Goal: Information Seeking & Learning: Check status

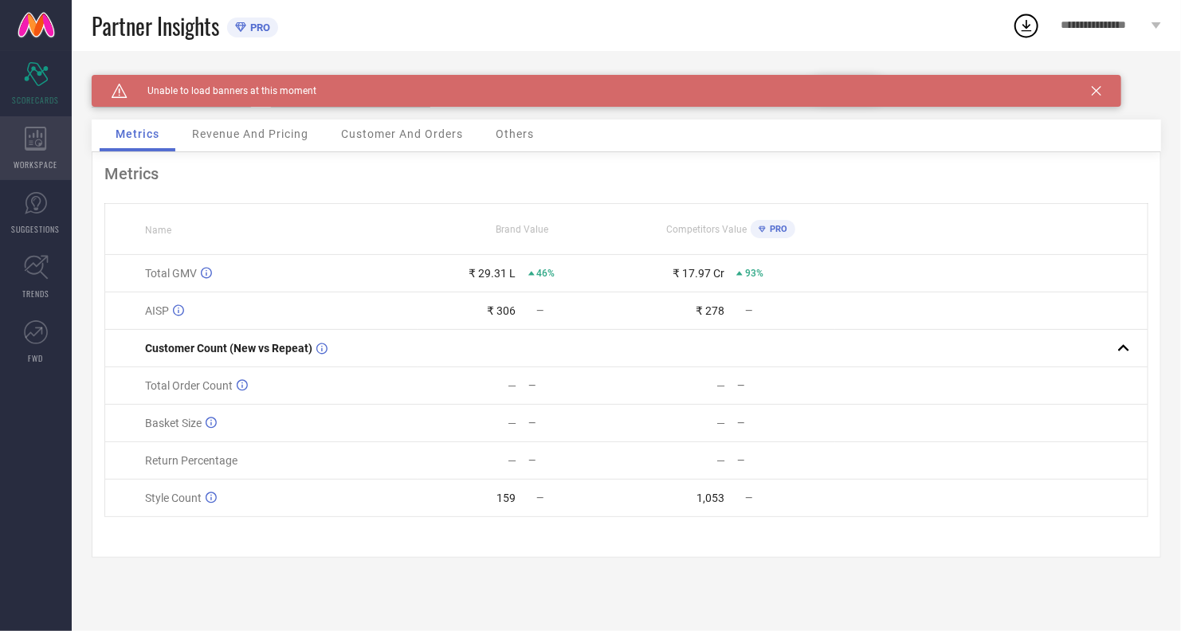
click at [27, 171] on div "WORKSPACE" at bounding box center [36, 148] width 72 height 64
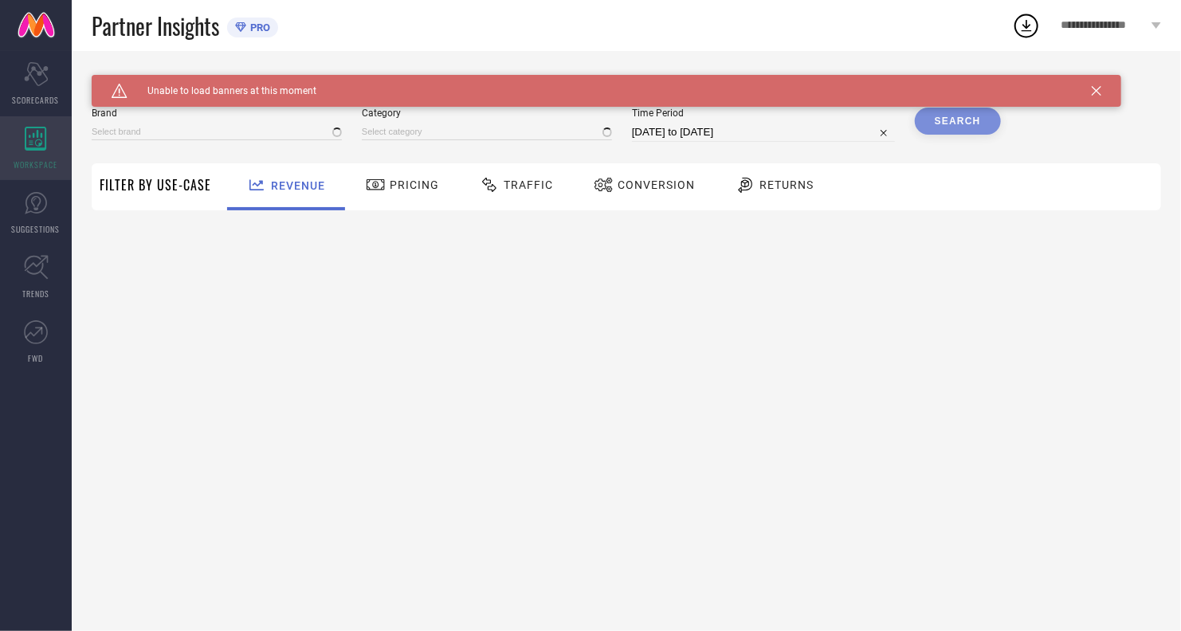
type input "FOXTALE"
type input "All"
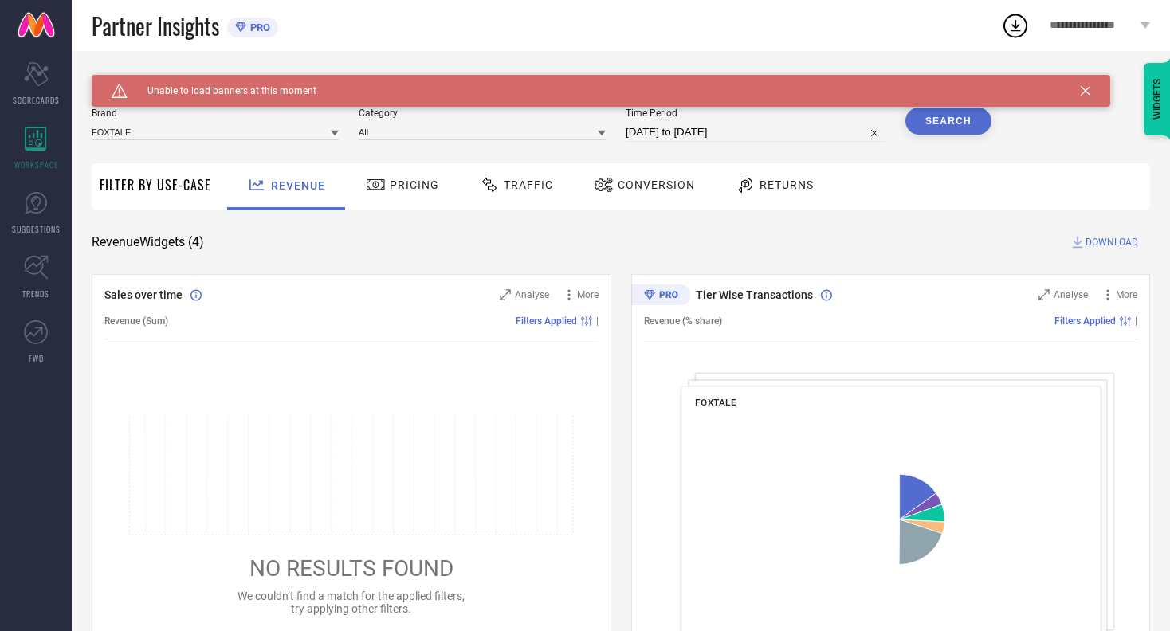
click at [532, 175] on div "Traffic" at bounding box center [516, 184] width 81 height 27
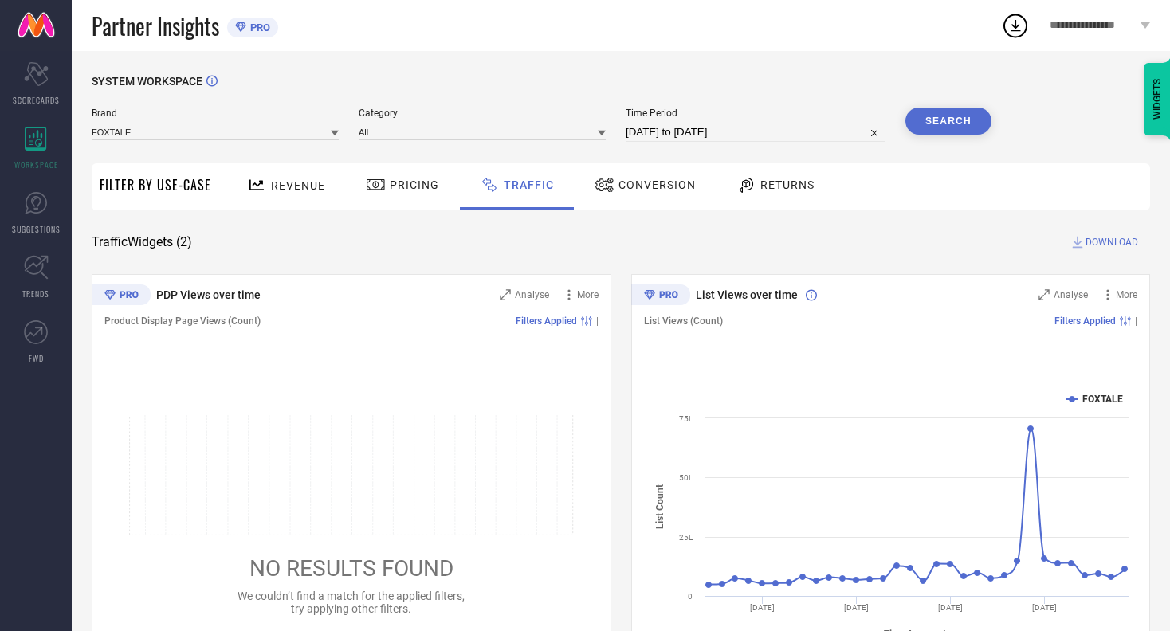
click at [745, 125] on input "[DATE] to [DATE]" at bounding box center [756, 132] width 260 height 19
select select "7"
select select "2025"
select select "8"
select select "2025"
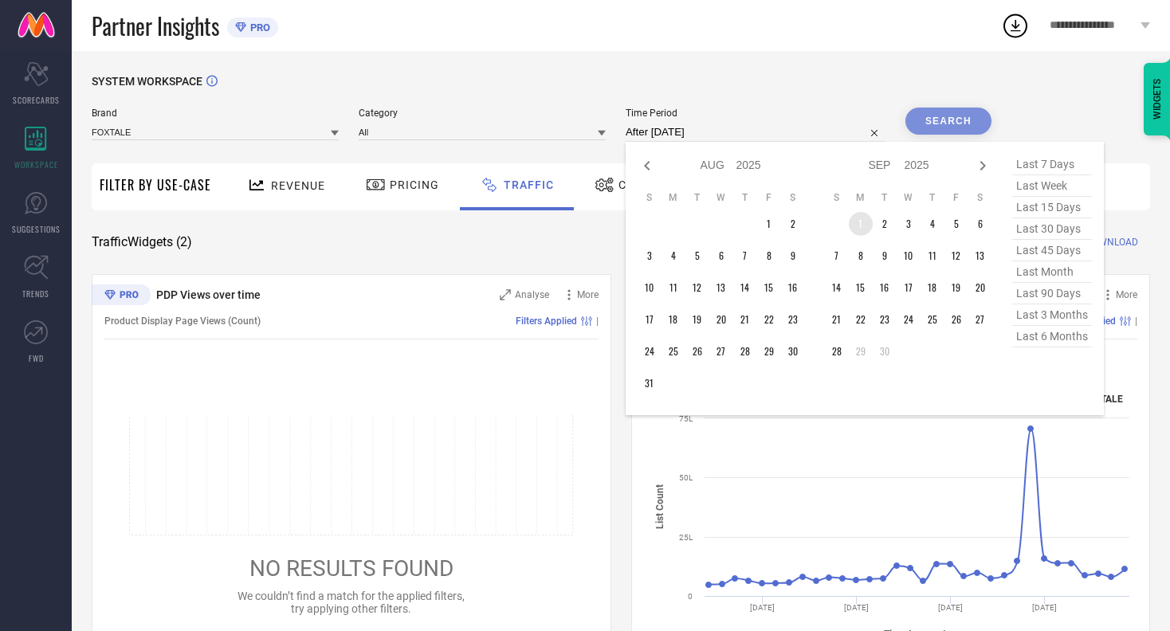
click at [863, 224] on td "1" at bounding box center [861, 224] width 24 height 24
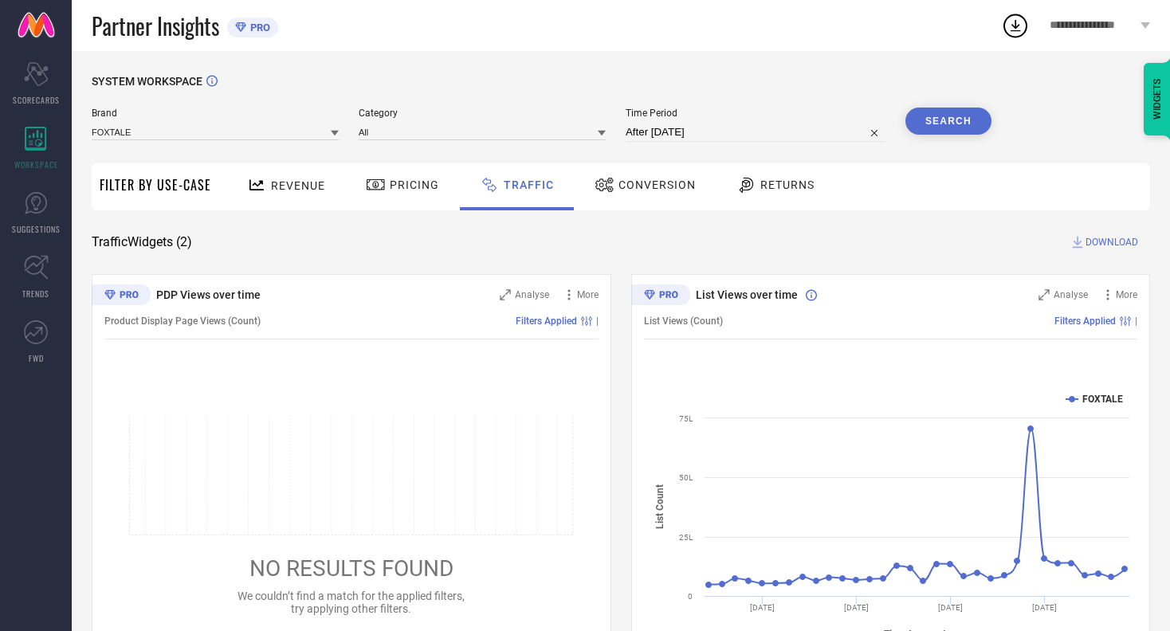
type input "[DATE] to [DATE]"
click at [924, 116] on button "Search" at bounding box center [948, 121] width 86 height 27
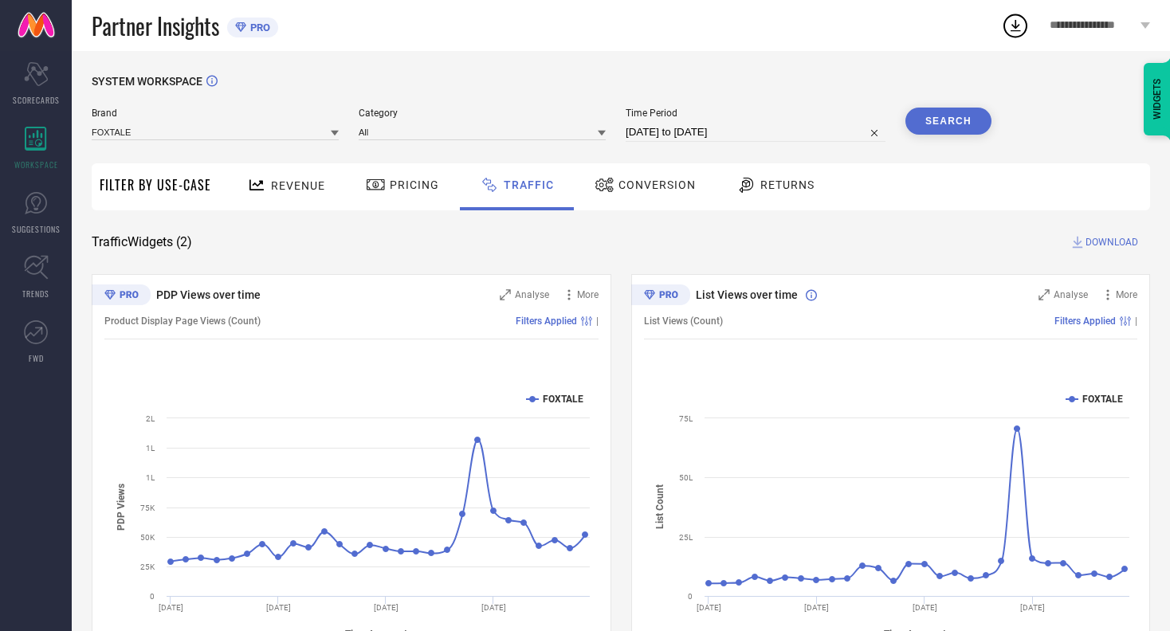
click at [1080, 248] on icon at bounding box center [1078, 243] width 10 height 12
click at [417, 332] on div "Product Display Page Views (Count) Filters Applied |" at bounding box center [351, 321] width 494 height 37
click at [417, 319] on div "Filters Applied |" at bounding box center [430, 321] width 338 height 11
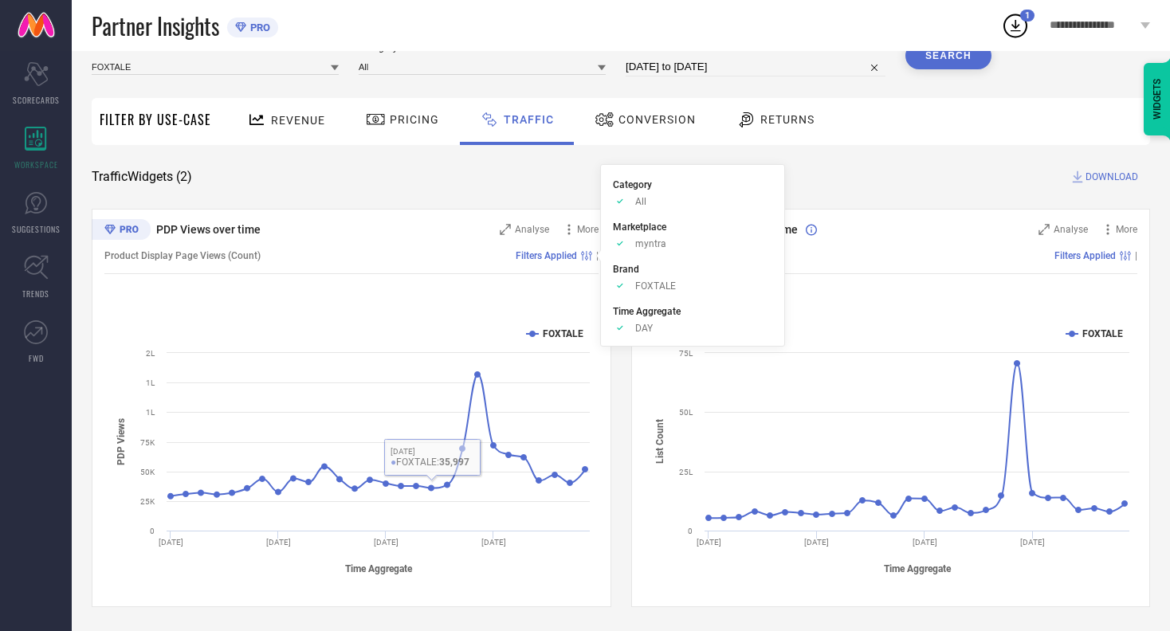
scroll to position [45, 0]
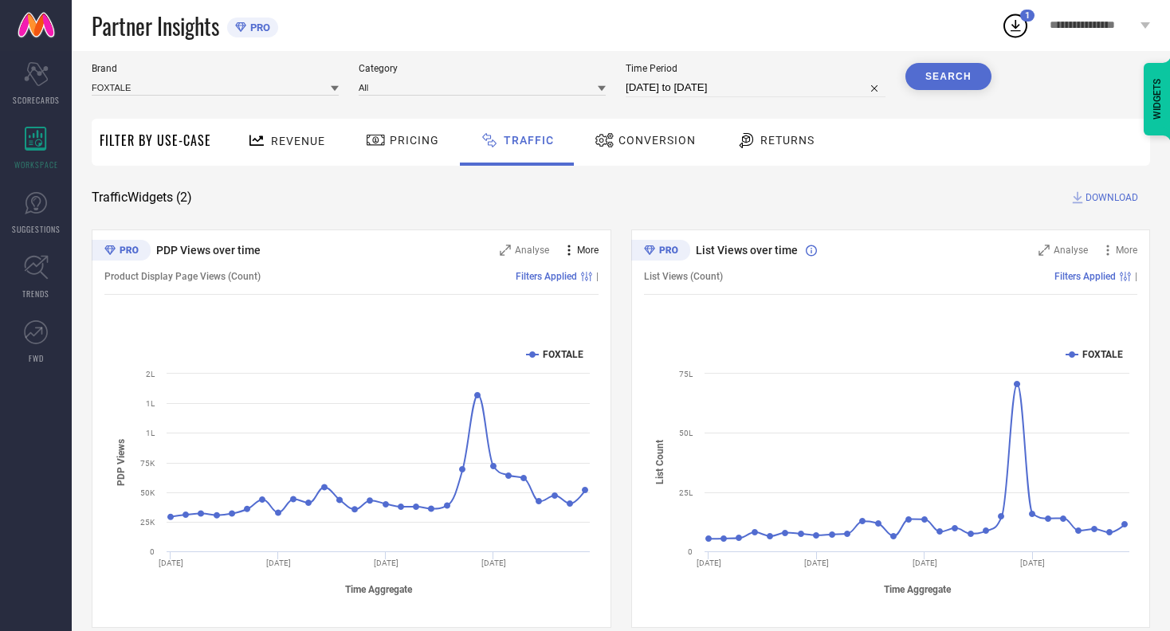
click at [575, 249] on icon at bounding box center [569, 250] width 16 height 16
click at [543, 352] on text "FOXTALE" at bounding box center [563, 354] width 41 height 11
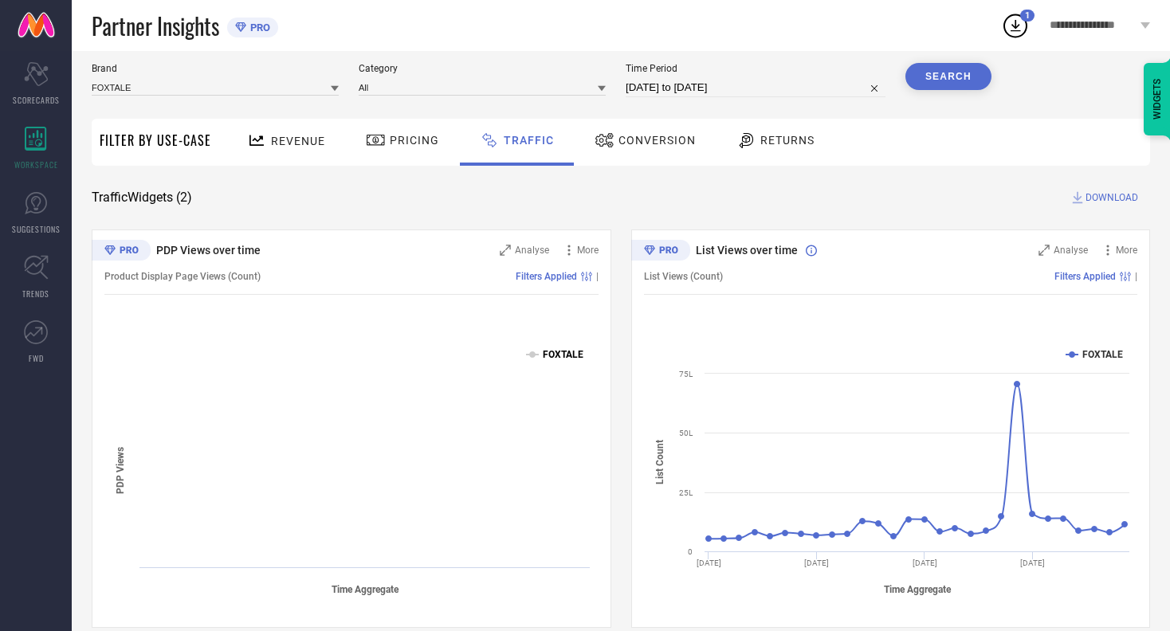
click at [554, 351] on text "FOXTALE" at bounding box center [563, 354] width 41 height 11
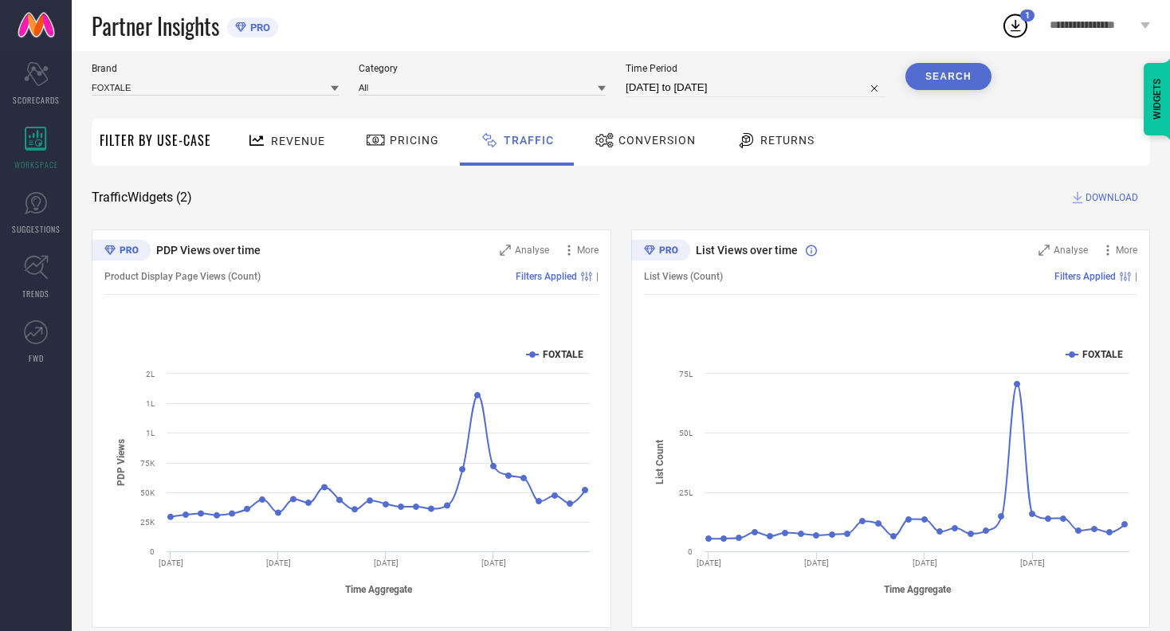
click at [231, 338] on rect at bounding box center [350, 471] width 493 height 271
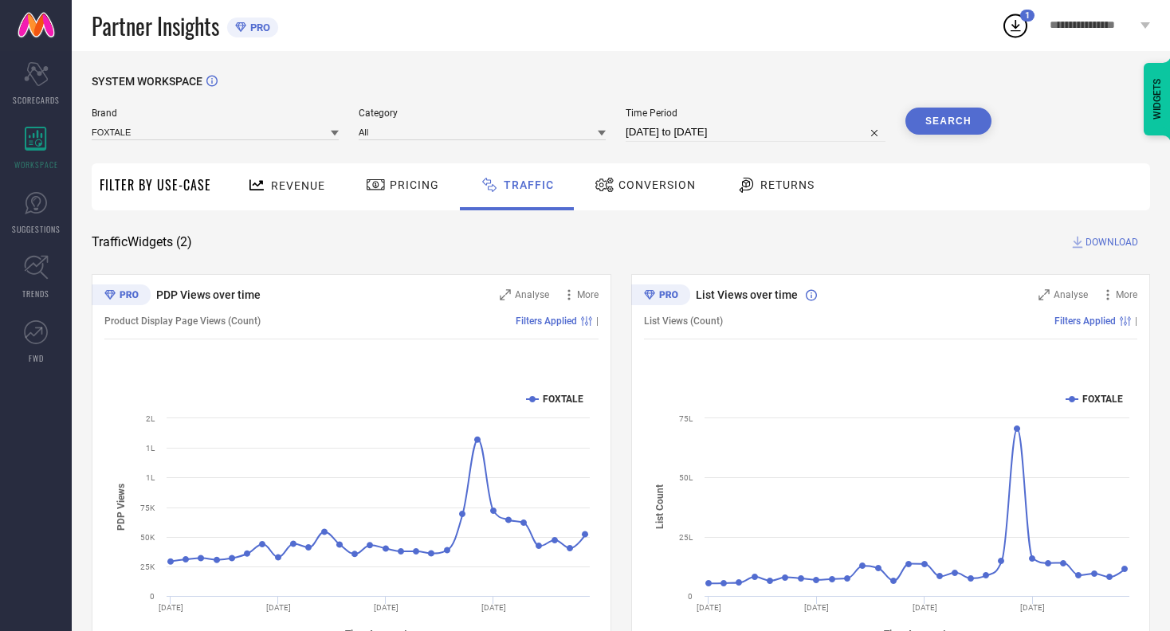
click at [954, 124] on button "Search" at bounding box center [948, 121] width 86 height 27
click at [1093, 241] on span "DOWNLOAD" at bounding box center [1111, 242] width 53 height 16
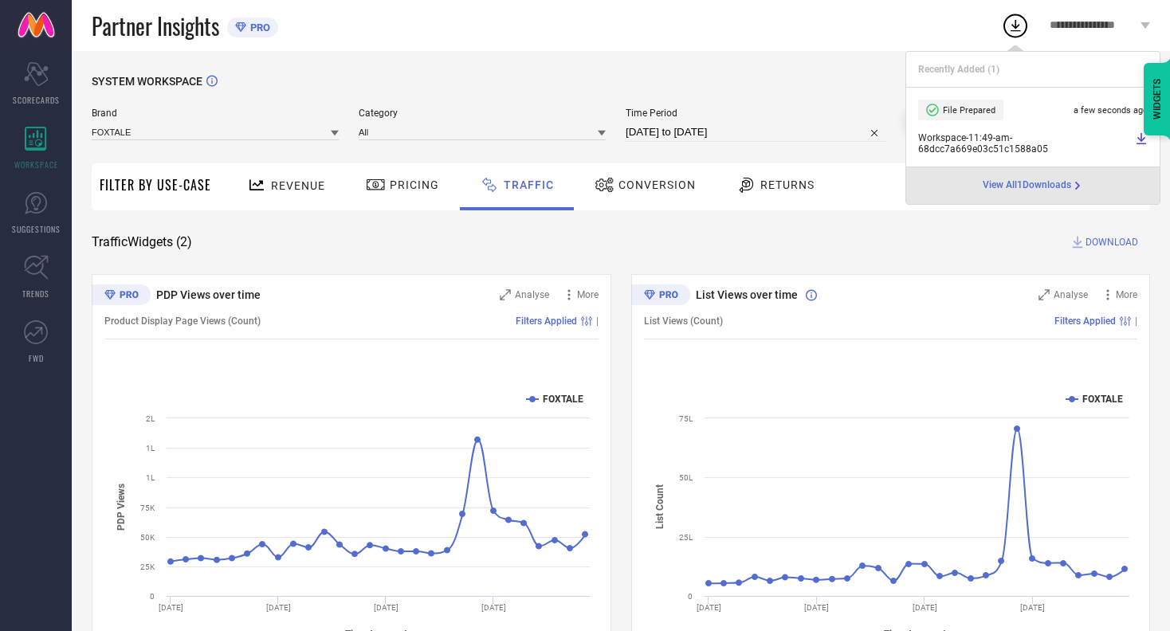
click at [704, 138] on input "[DATE] to [DATE]" at bounding box center [756, 132] width 260 height 19
select select "8"
select select "2025"
select select "9"
select select "2025"
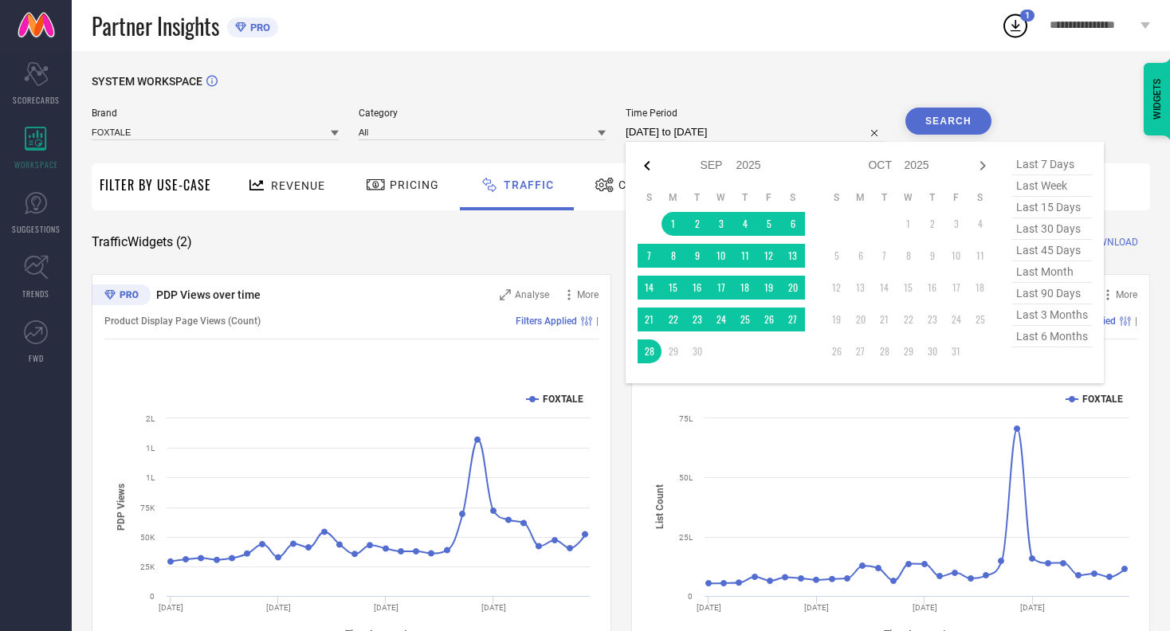
click at [649, 167] on icon at bounding box center [647, 165] width 19 height 19
select select "7"
select select "2025"
select select "8"
select select "2025"
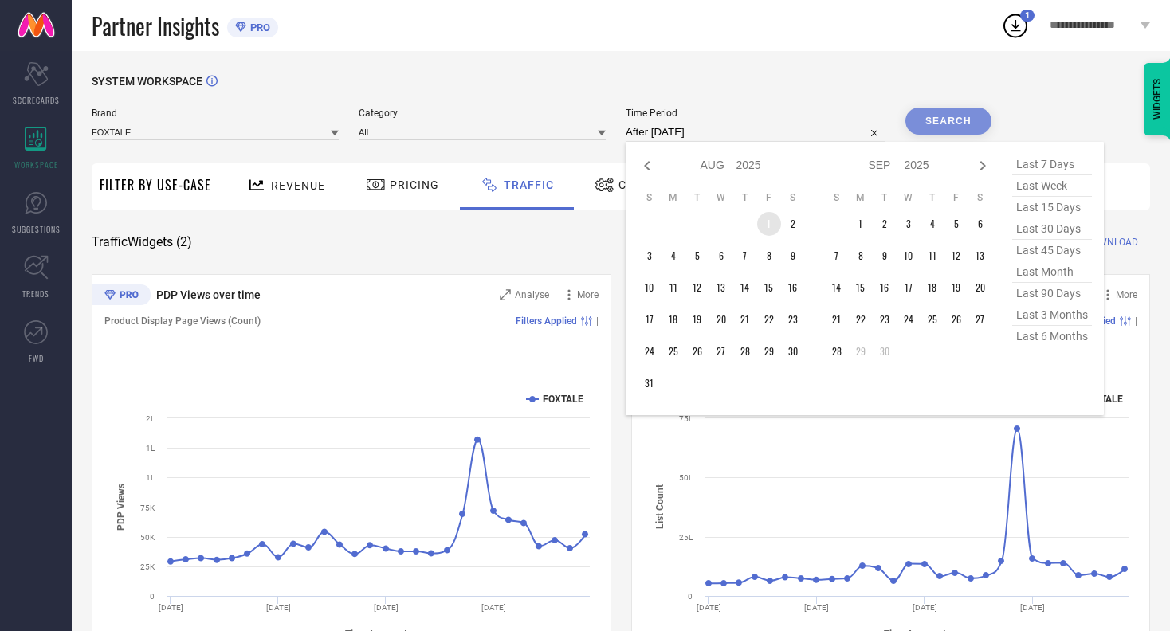
click at [770, 227] on td "1" at bounding box center [769, 224] width 24 height 24
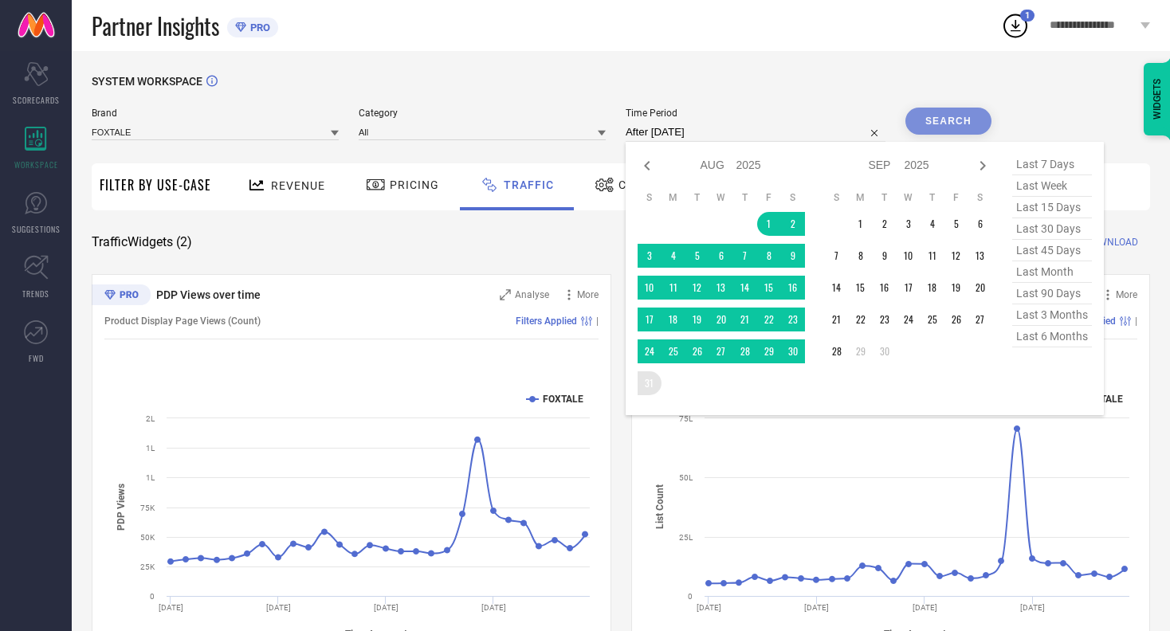
type input "[DATE] to [DATE]"
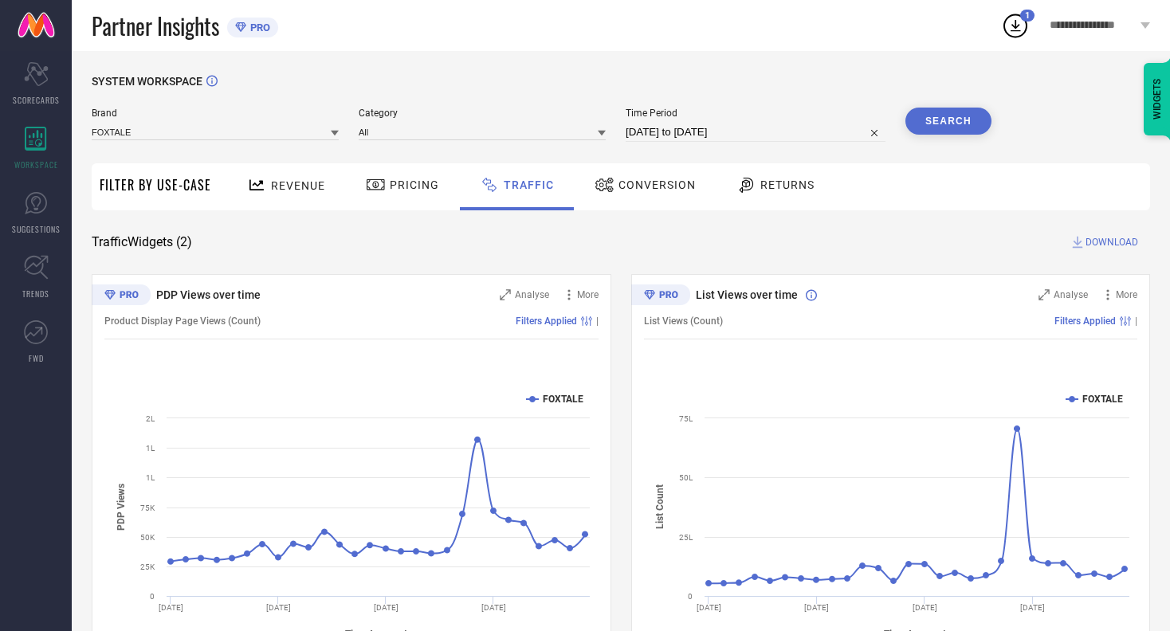
click at [938, 119] on button "Search" at bounding box center [948, 121] width 86 height 27
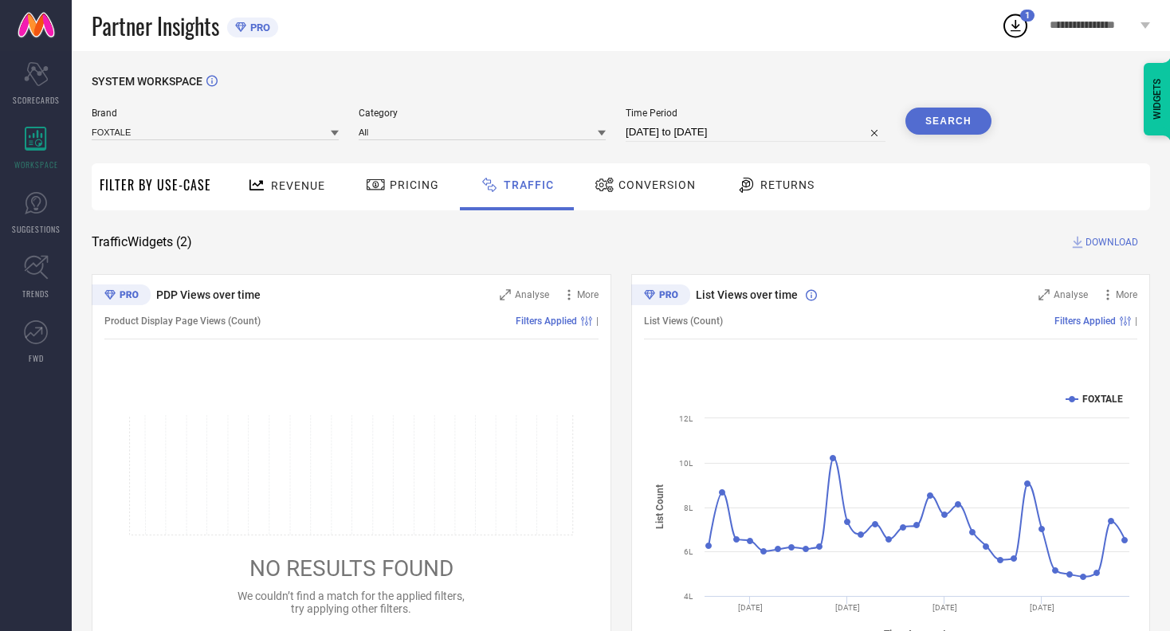
select select "7"
select select "2025"
select select "8"
select select "2025"
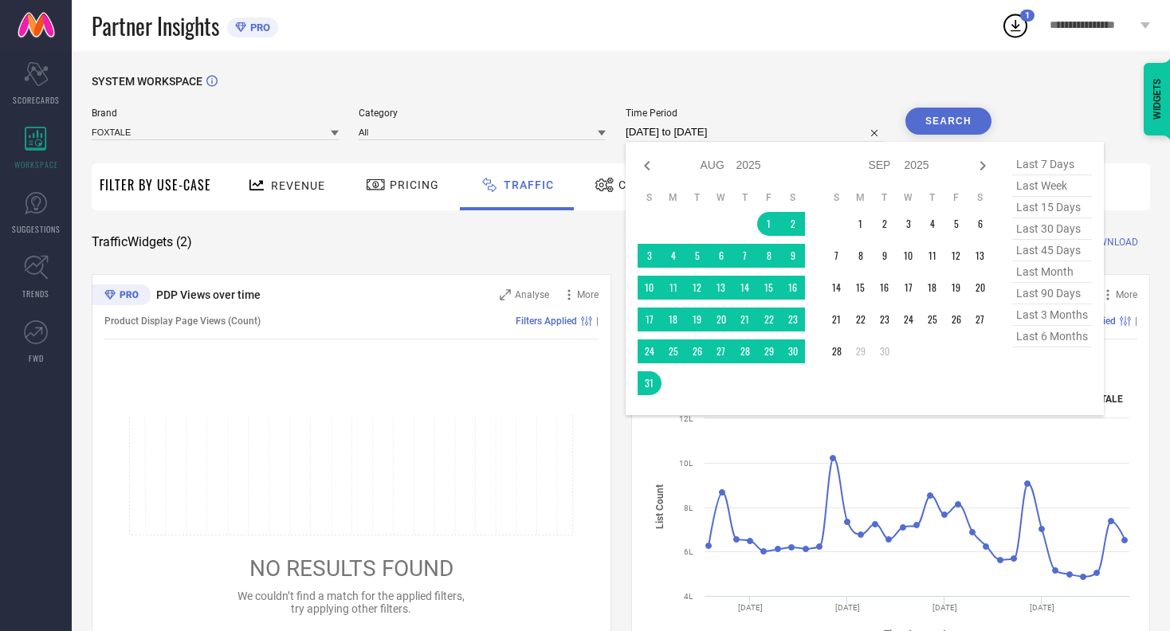
click at [673, 134] on input "[DATE] to [DATE]" at bounding box center [756, 132] width 260 height 19
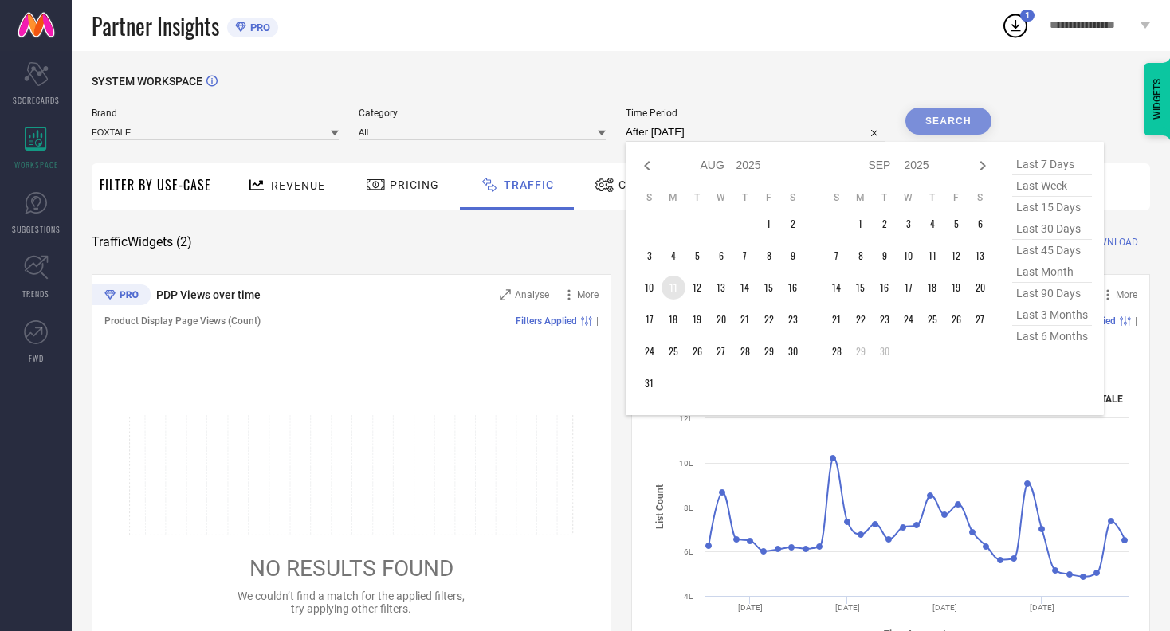
click at [681, 291] on td "11" at bounding box center [673, 288] width 24 height 24
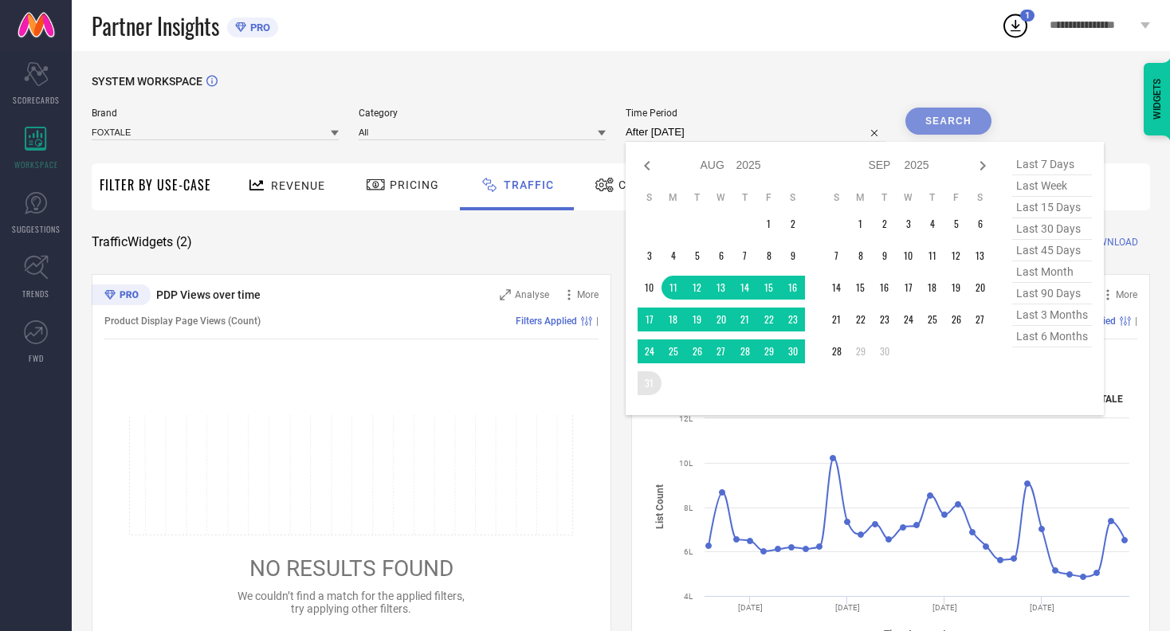
type input "[DATE] to [DATE]"
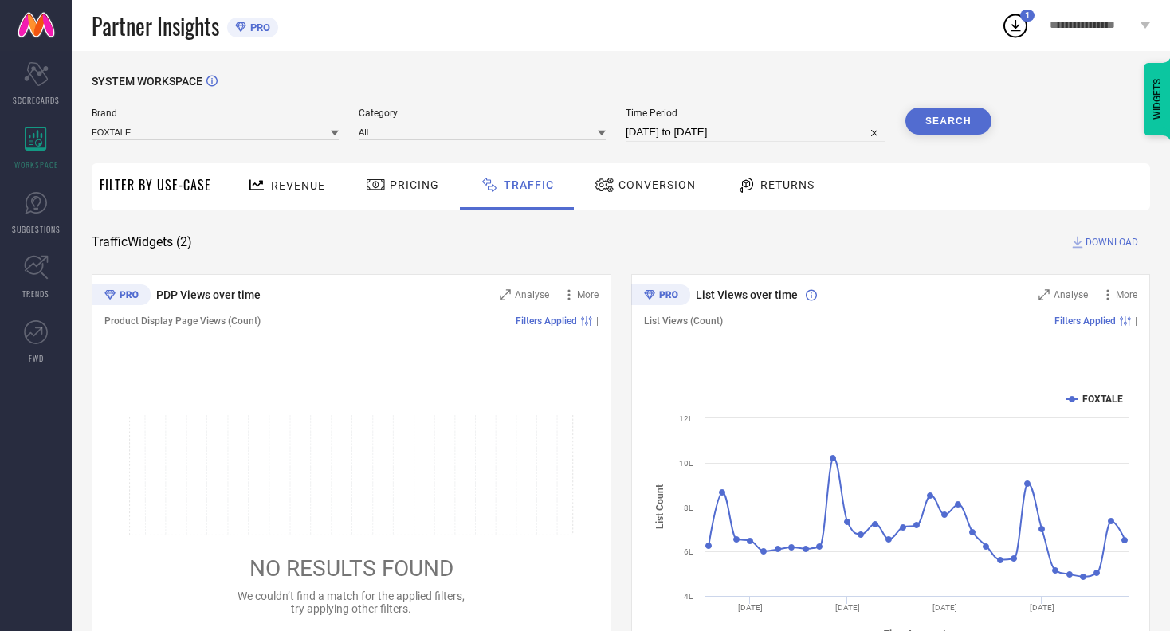
click at [936, 125] on button "Search" at bounding box center [948, 121] width 86 height 27
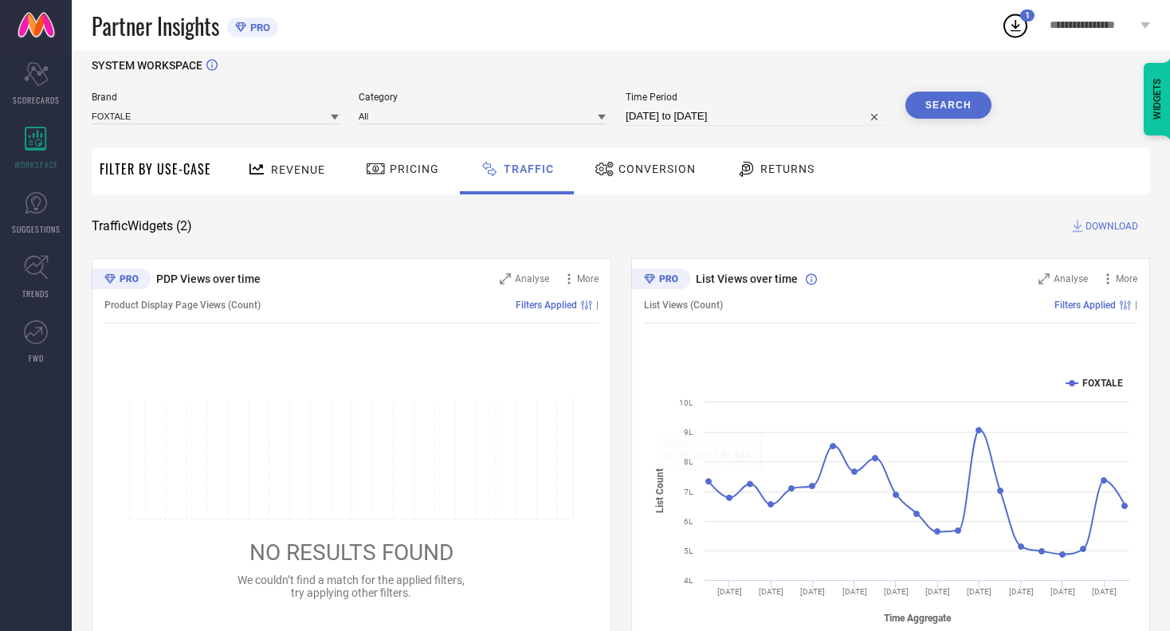
scroll to position [14, 0]
select select "7"
select select "2025"
select select "8"
select select "2025"
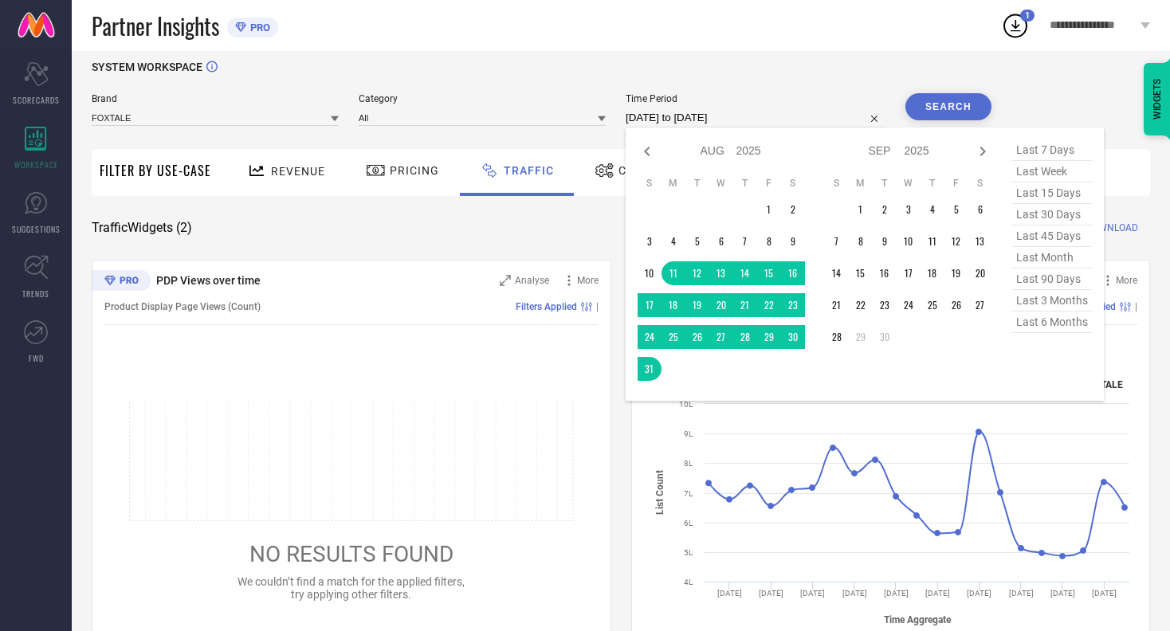
click at [716, 122] on input "[DATE] to [DATE]" at bounding box center [756, 117] width 260 height 19
click at [681, 339] on td "25" at bounding box center [673, 337] width 24 height 24
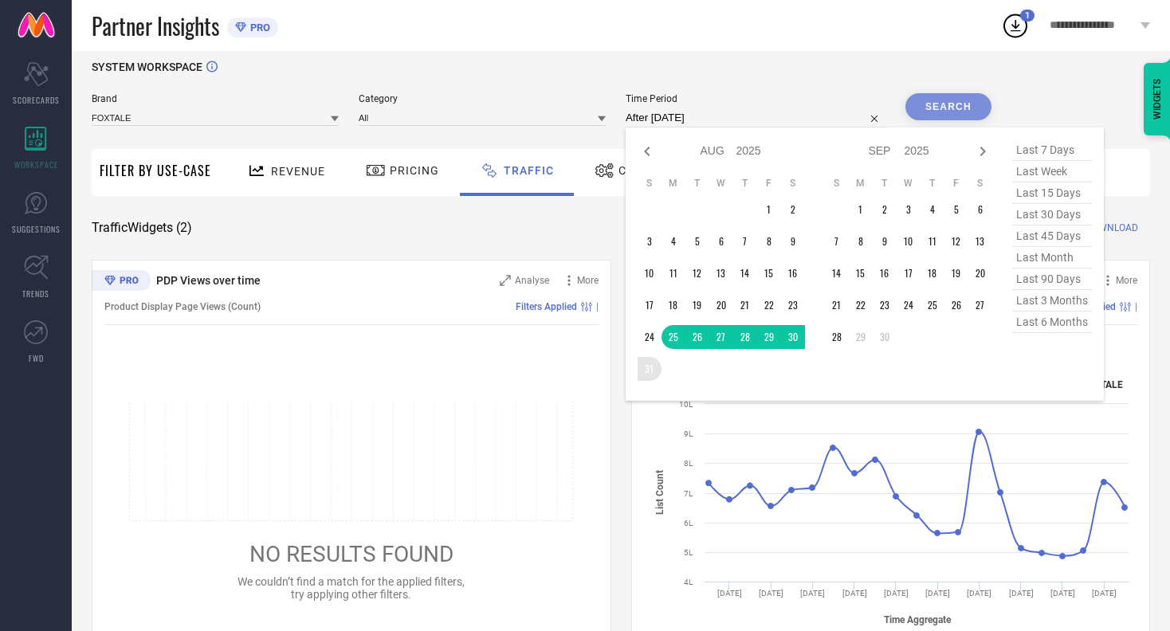
type input "[DATE] to [DATE]"
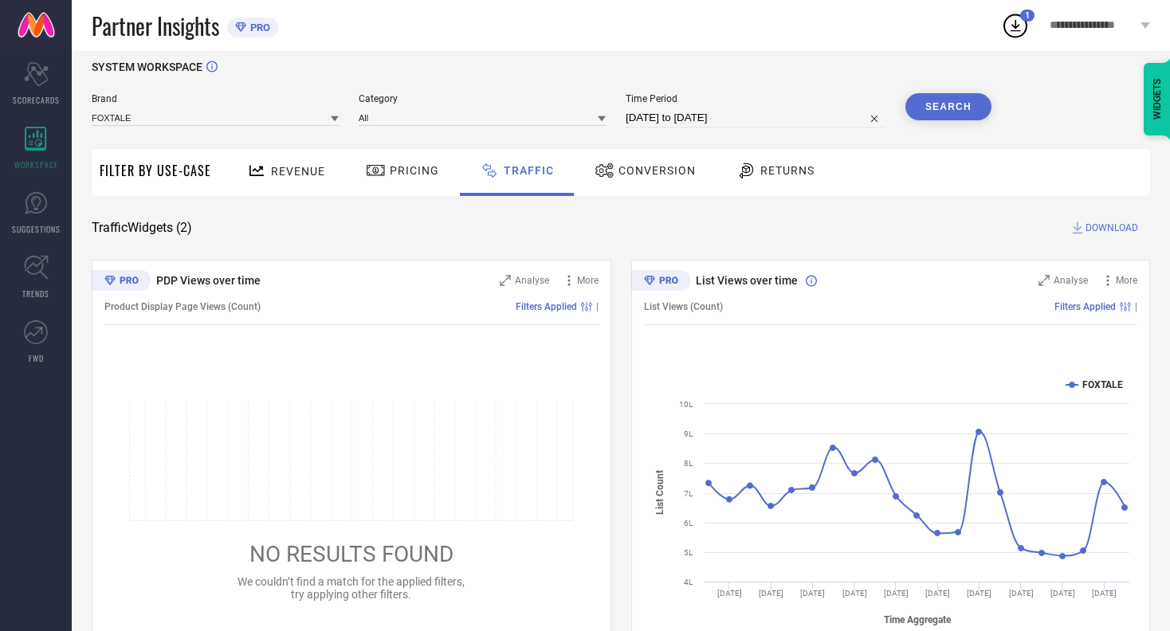
click at [928, 115] on button "Search" at bounding box center [948, 106] width 86 height 27
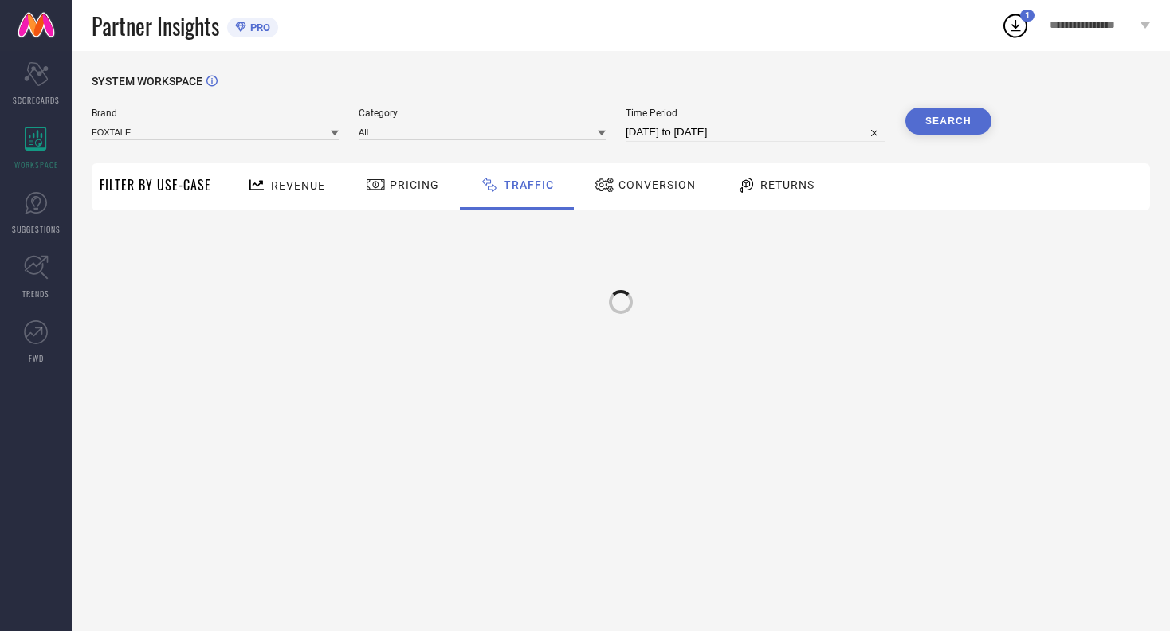
scroll to position [0, 0]
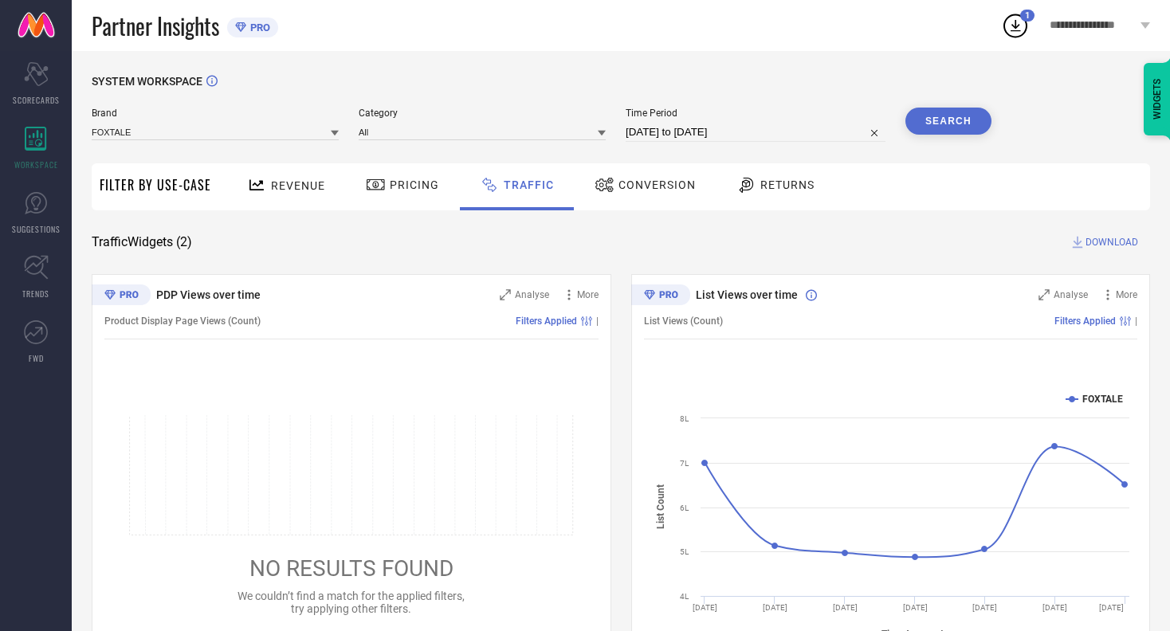
select select "7"
select select "2025"
select select "8"
select select "2025"
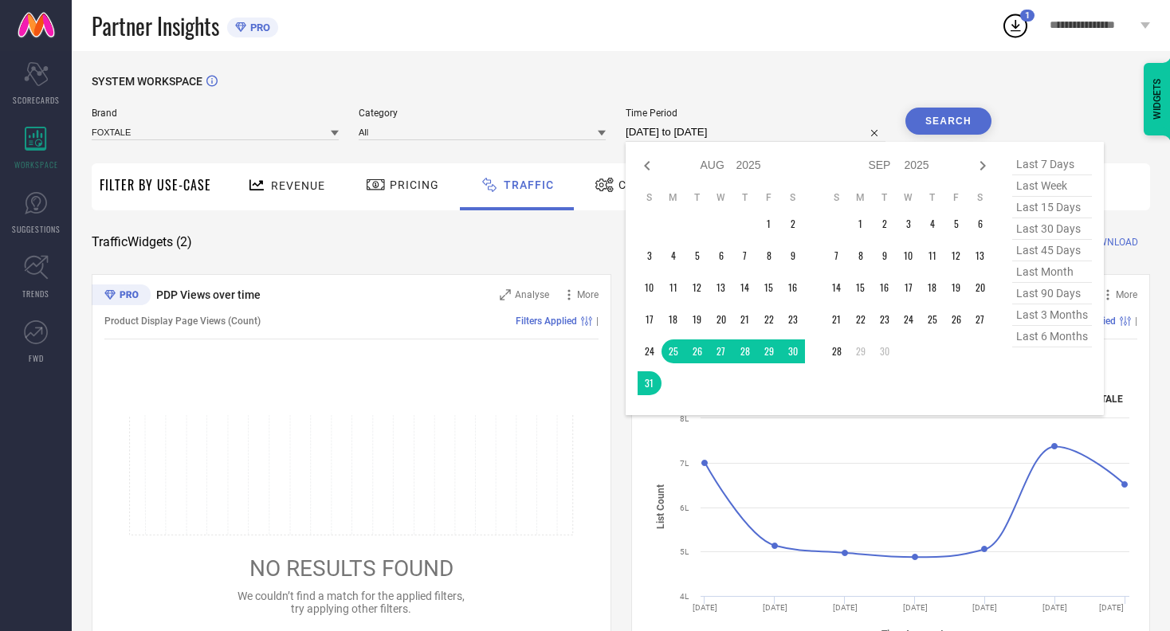
click at [733, 131] on input "[DATE] to [DATE]" at bounding box center [756, 132] width 260 height 19
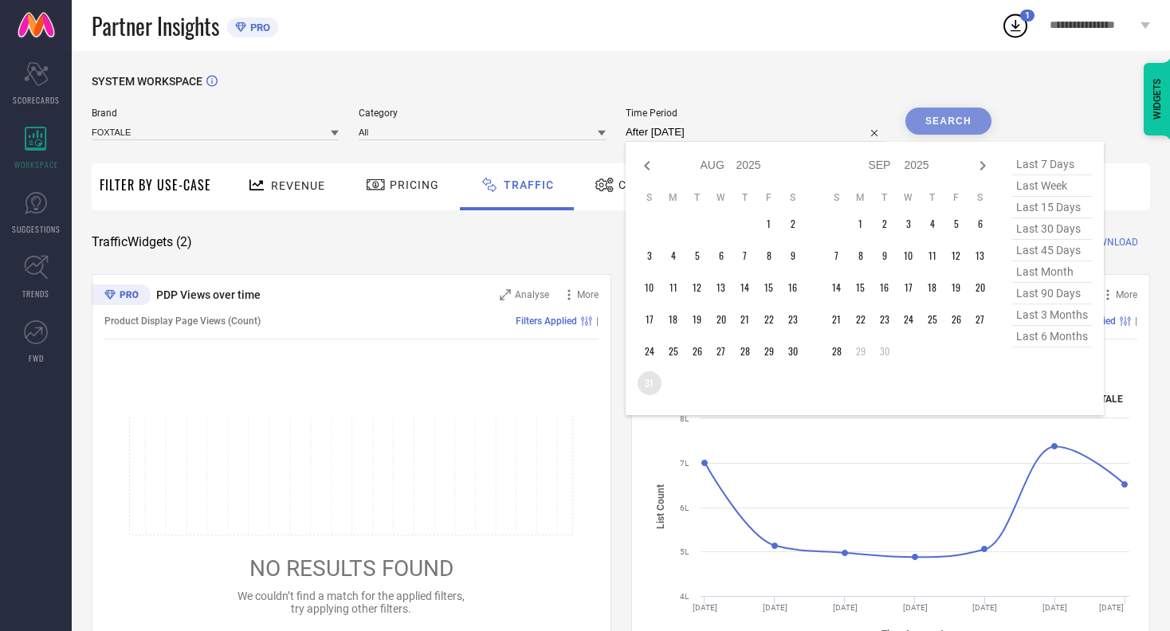
click at [641, 386] on td "31" at bounding box center [650, 383] width 24 height 24
type input "[DATE] to [DATE]"
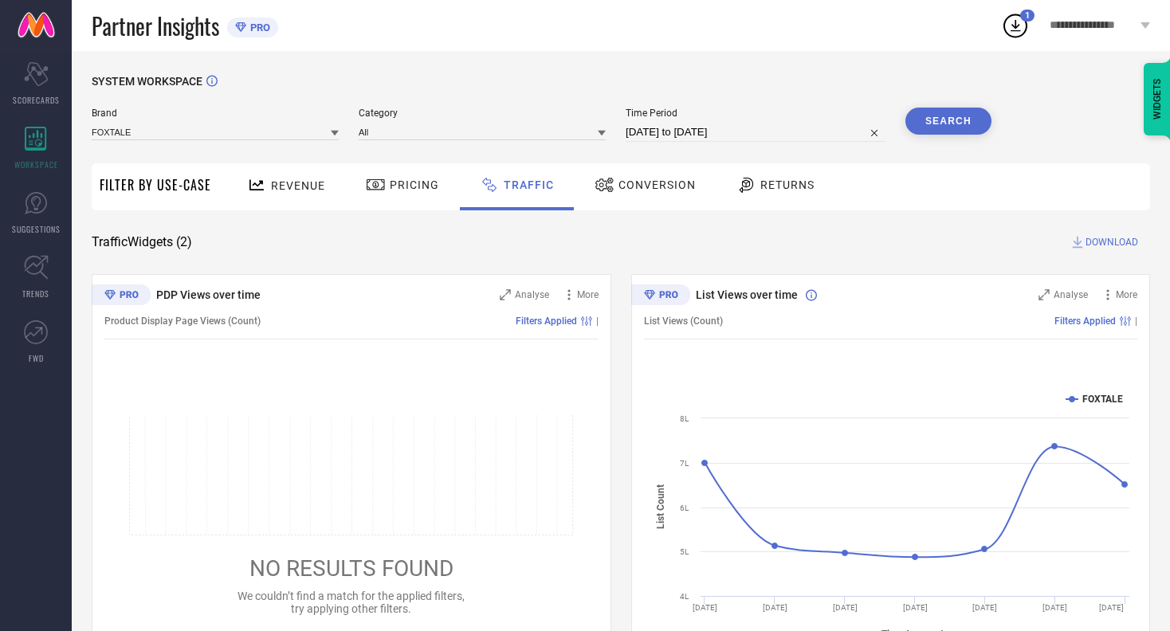
click at [709, 119] on span "Time Period" at bounding box center [756, 113] width 260 height 11
select select "7"
select select "2025"
select select "8"
select select "2025"
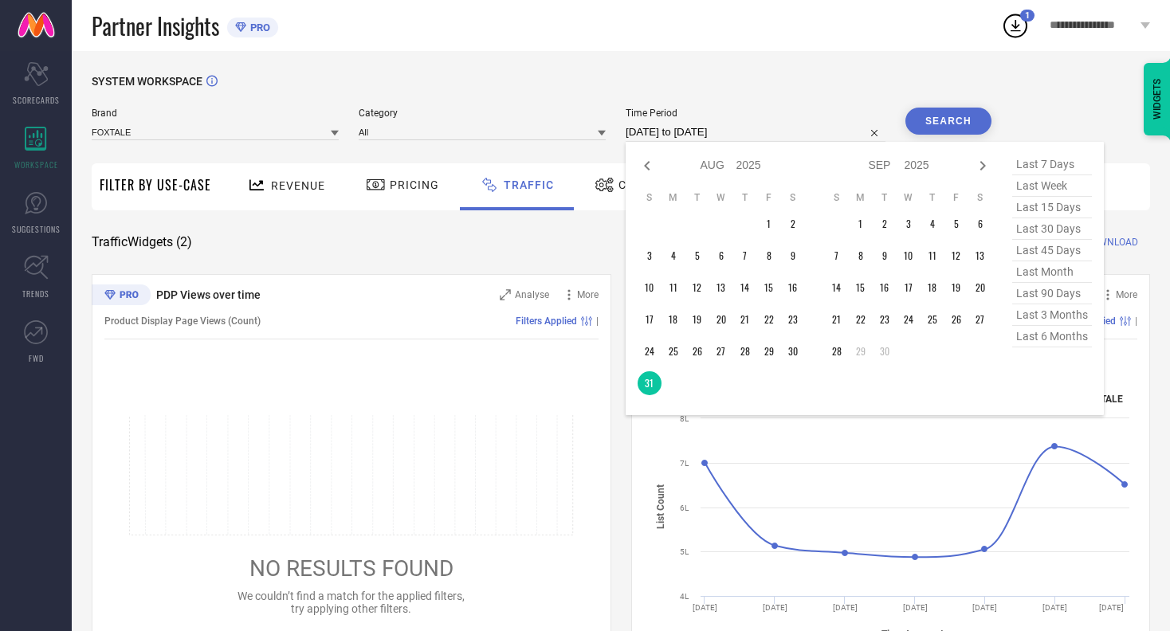
click at [732, 139] on input "[DATE] to [DATE]" at bounding box center [756, 132] width 260 height 19
click at [1061, 253] on span "last 45 days" at bounding box center [1052, 251] width 80 height 22
type input "[DATE] to [DATE]"
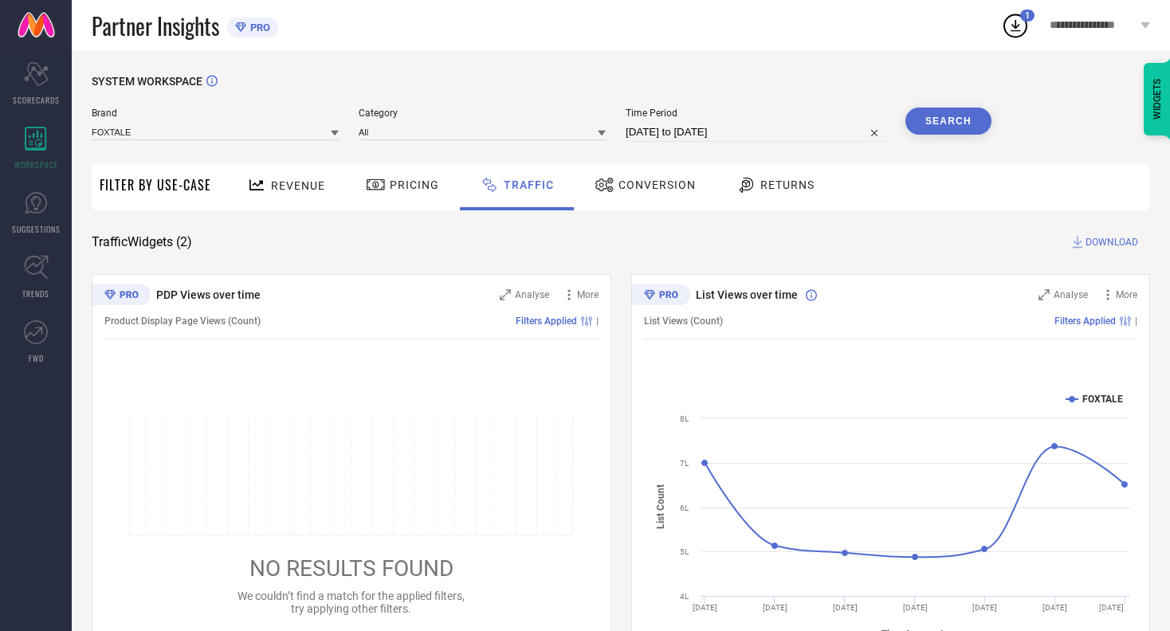
click at [957, 112] on button "Search" at bounding box center [948, 121] width 86 height 27
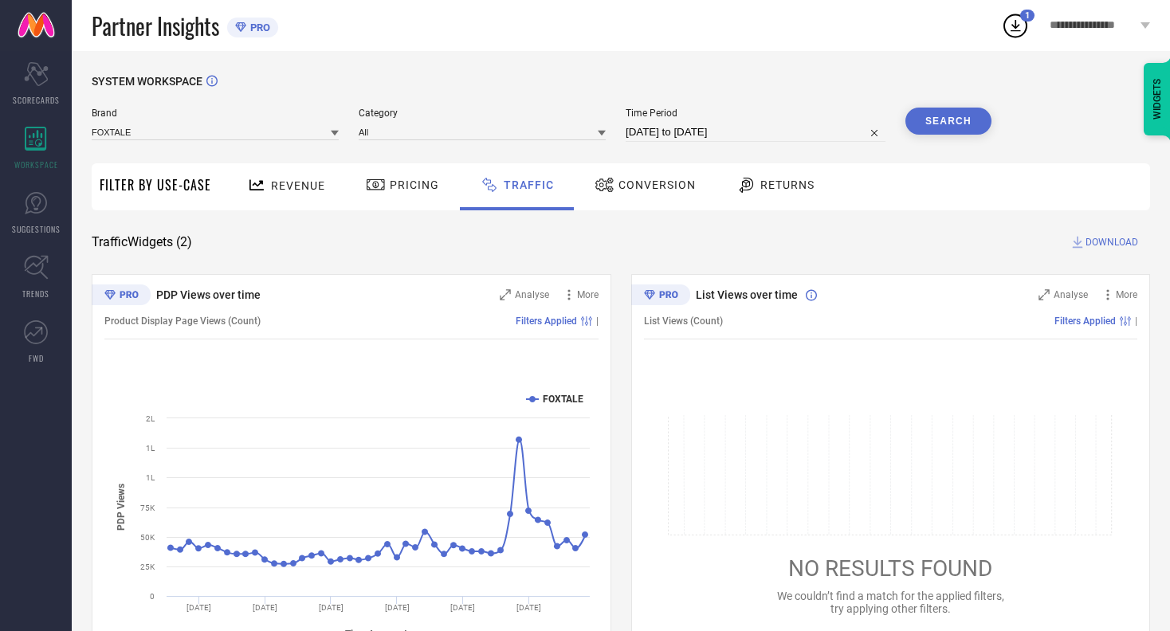
select select "7"
select select "2025"
select select "8"
select select "2025"
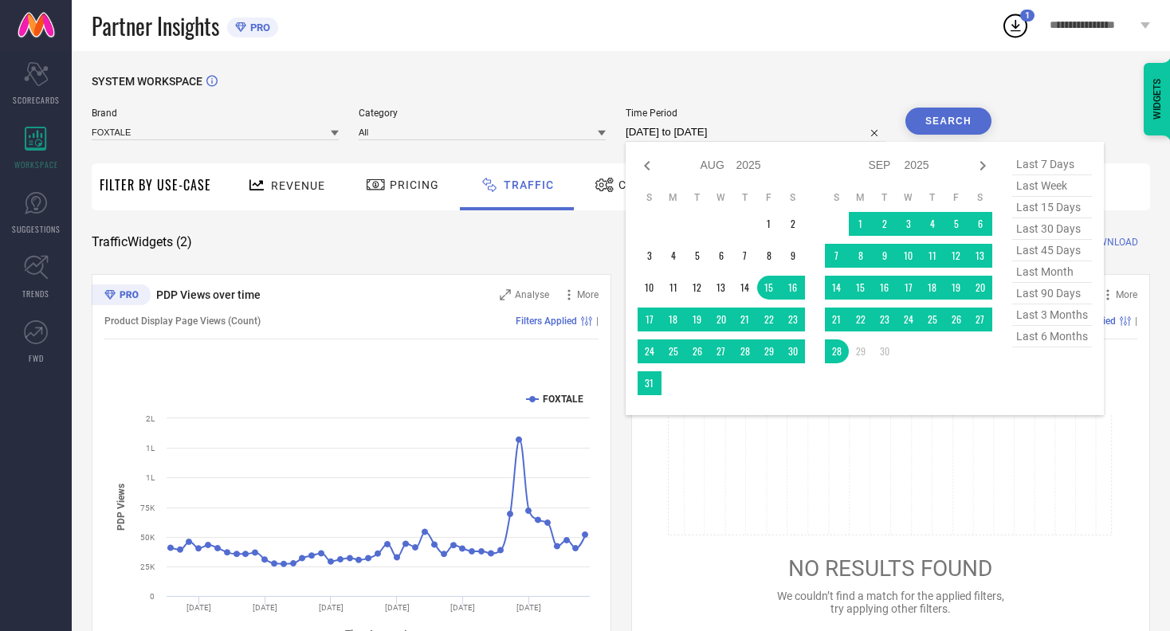
click at [665, 125] on input "[DATE] to [DATE]" at bounding box center [756, 132] width 260 height 19
click at [1038, 299] on span "last 90 days" at bounding box center [1052, 294] width 80 height 22
type input "[DATE] to [DATE]"
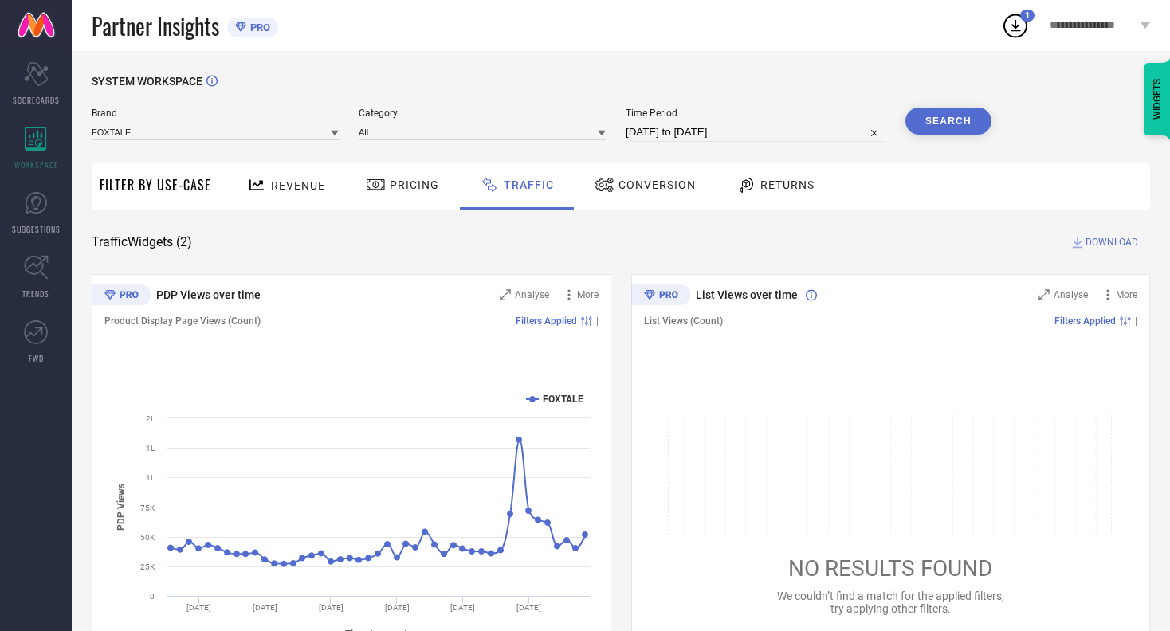
click at [949, 122] on button "Search" at bounding box center [948, 121] width 86 height 27
